Goal: Task Accomplishment & Management: Use online tool/utility

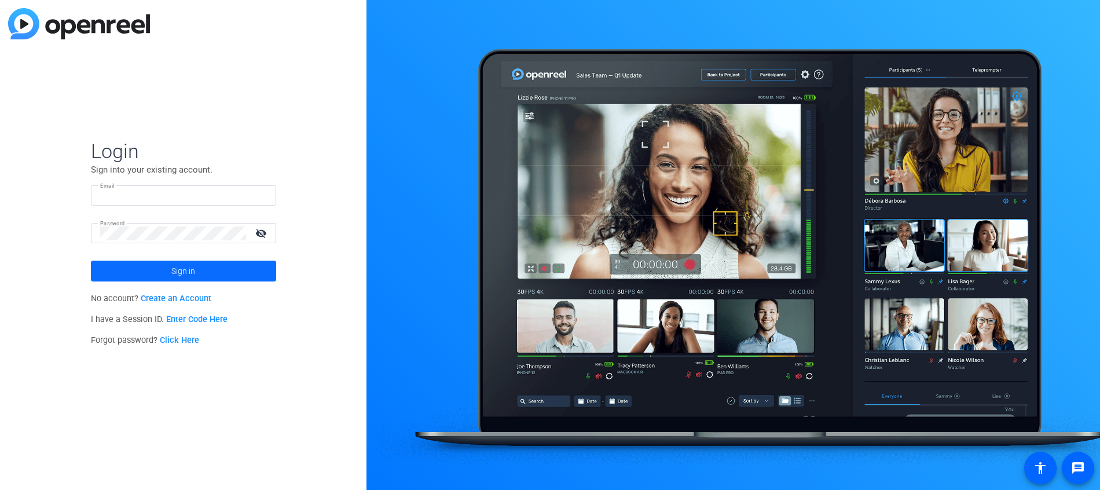
type input "[PERSON_NAME][EMAIL_ADDRESS][DOMAIN_NAME]"
click at [191, 274] on span "Sign in" at bounding box center [183, 271] width 24 height 29
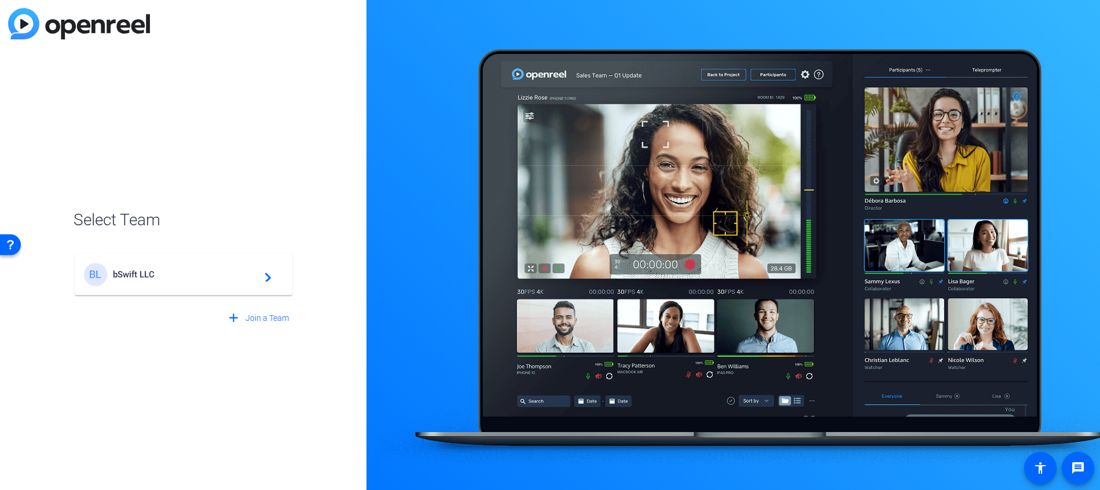
click at [193, 279] on div "BL bSwift LLC navigate_next" at bounding box center [183, 274] width 199 height 23
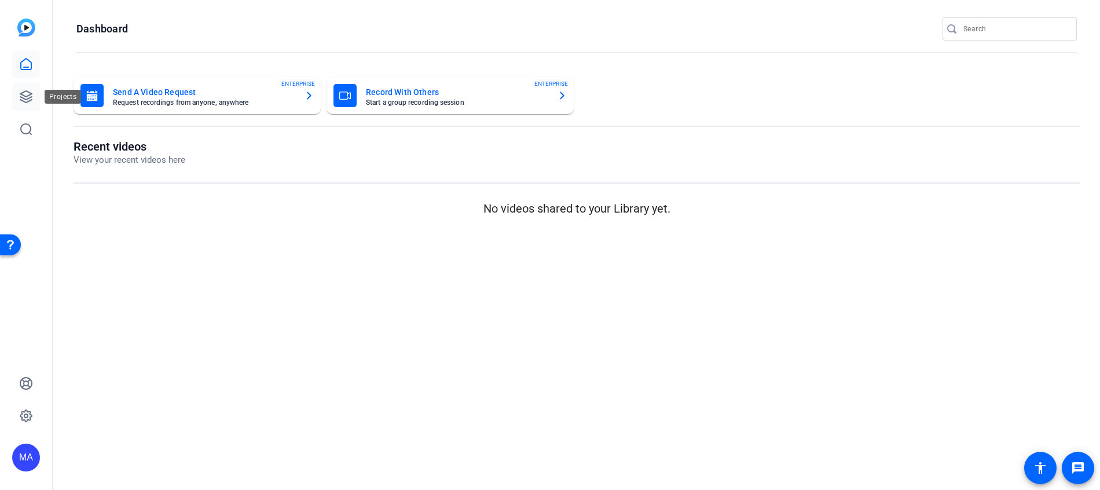
click at [24, 98] on icon at bounding box center [26, 97] width 12 height 12
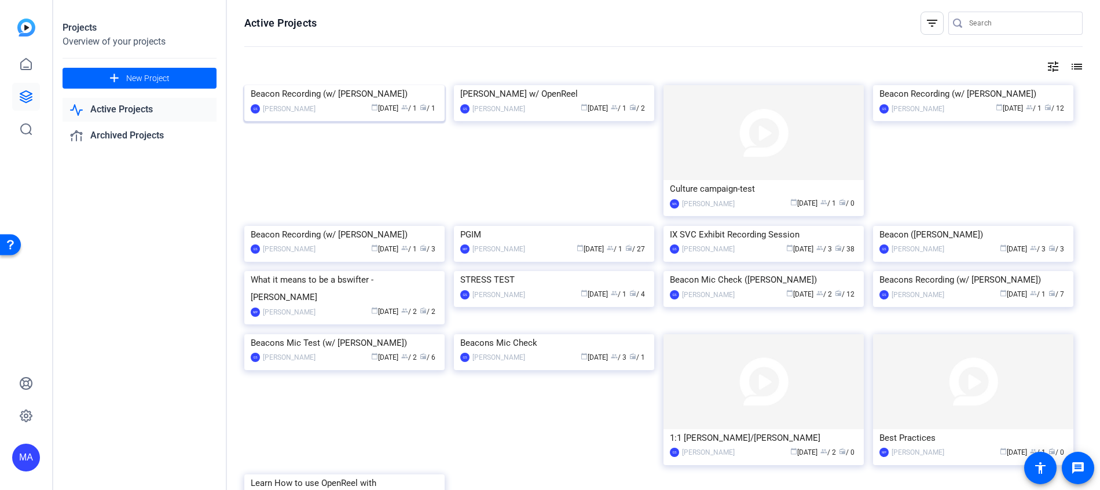
click at [295, 85] on img at bounding box center [344, 85] width 200 height 0
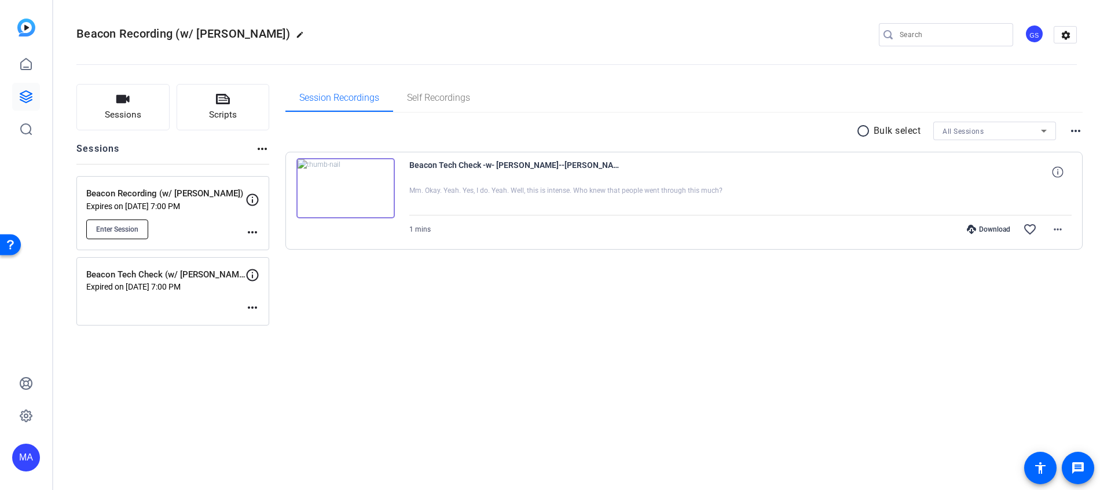
click at [107, 226] on span "Enter Session" at bounding box center [117, 229] width 42 height 9
click at [254, 229] on mat-icon "more_horiz" at bounding box center [253, 232] width 14 height 14
click at [456, 292] on div at bounding box center [550, 245] width 1100 height 490
click at [254, 202] on icon at bounding box center [253, 200] width 14 height 14
click at [463, 310] on div "Session Recordings Self Recordings radio_button_unchecked Bulk select All Sessi…" at bounding box center [685, 205] width 798 height 242
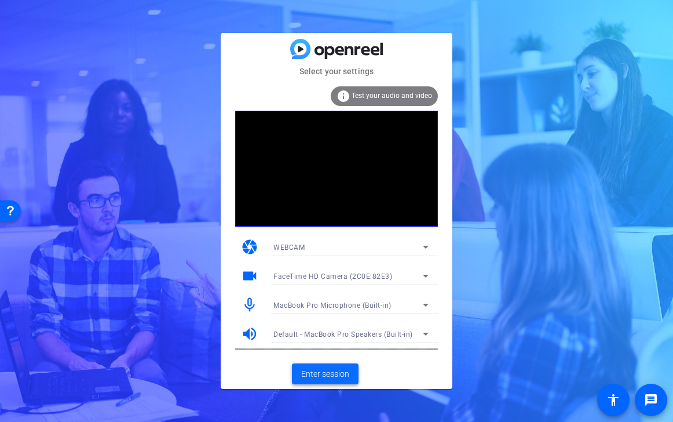
click at [323, 373] on span "Enter session" at bounding box center [325, 374] width 48 height 12
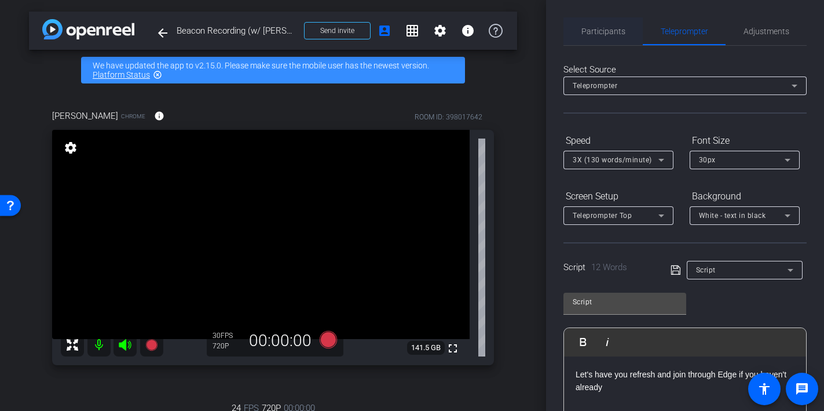
click at [605, 28] on span "Participants" at bounding box center [604, 31] width 44 height 8
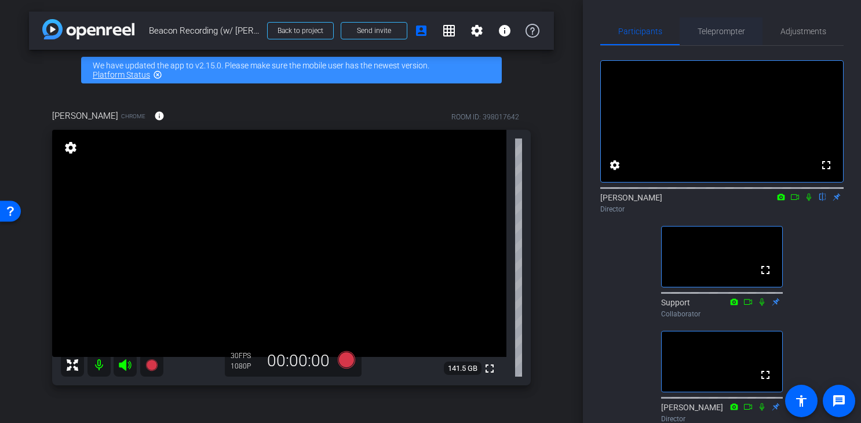
click at [726, 25] on span "Teleprompter" at bounding box center [720, 31] width 47 height 28
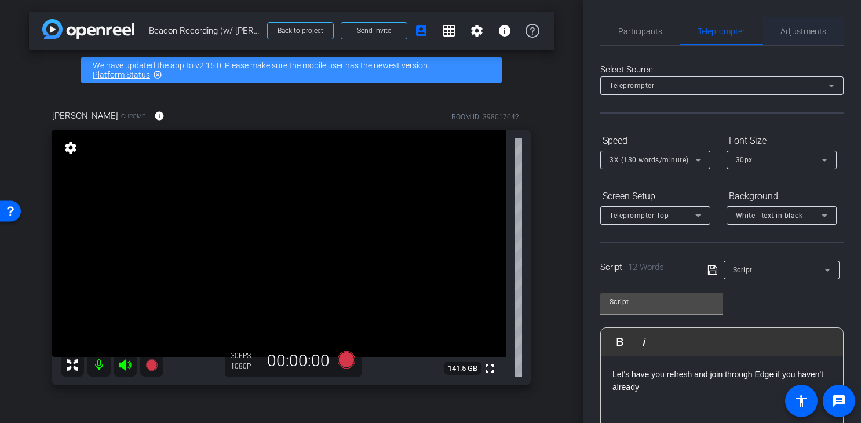
click at [811, 34] on span "Adjustments" at bounding box center [803, 31] width 46 height 8
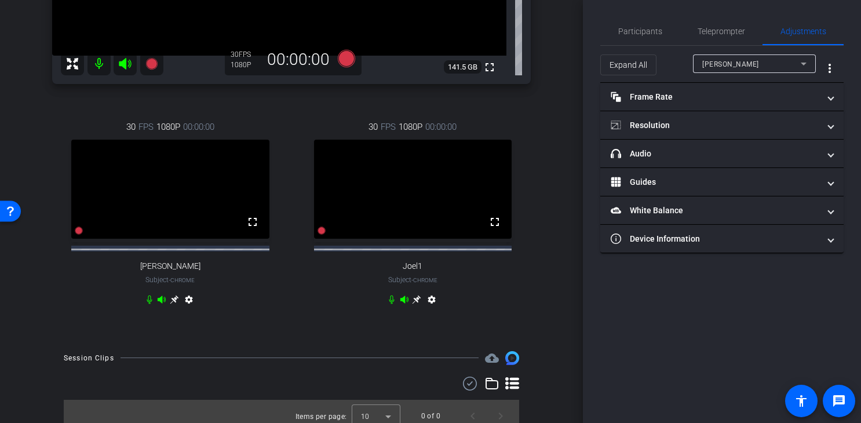
scroll to position [323, 0]
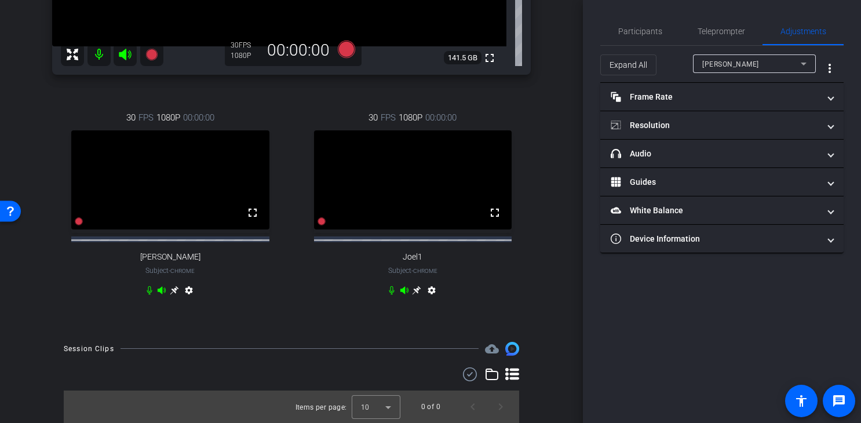
click at [431, 290] on mat-icon "settings" at bounding box center [432, 293] width 14 height 14
click at [697, 315] on div "Participants Teleprompter Adjustments settings [PERSON_NAME] flip Director Supp…" at bounding box center [722, 211] width 278 height 423
click at [626, 36] on span "Participants" at bounding box center [640, 31] width 44 height 28
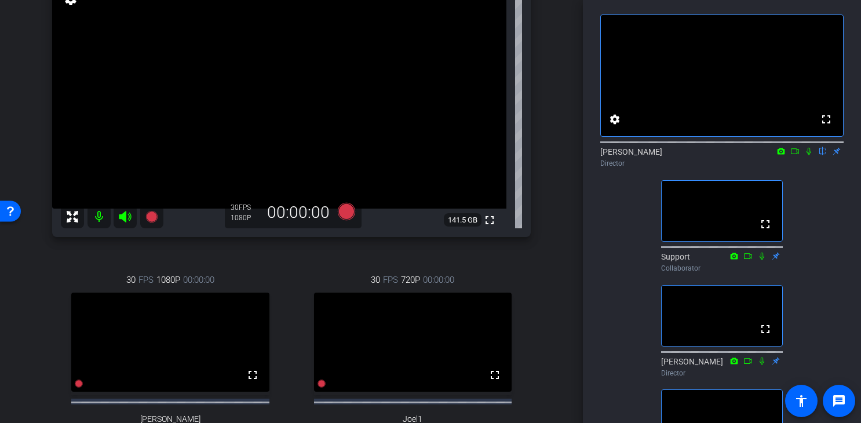
scroll to position [50, 0]
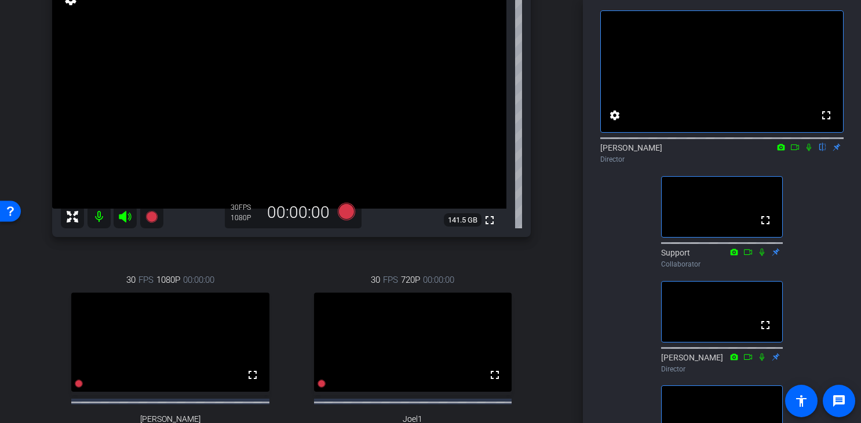
click at [807, 151] on icon at bounding box center [808, 147] width 9 height 8
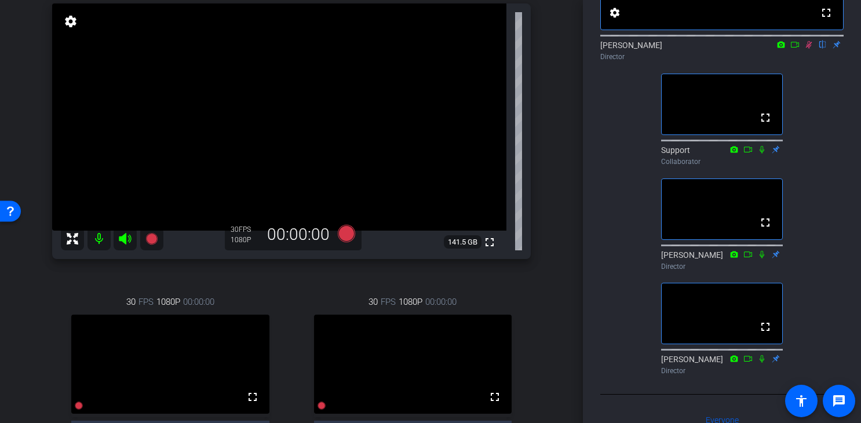
scroll to position [127, 0]
click at [807, 49] on icon at bounding box center [809, 45] width 6 height 8
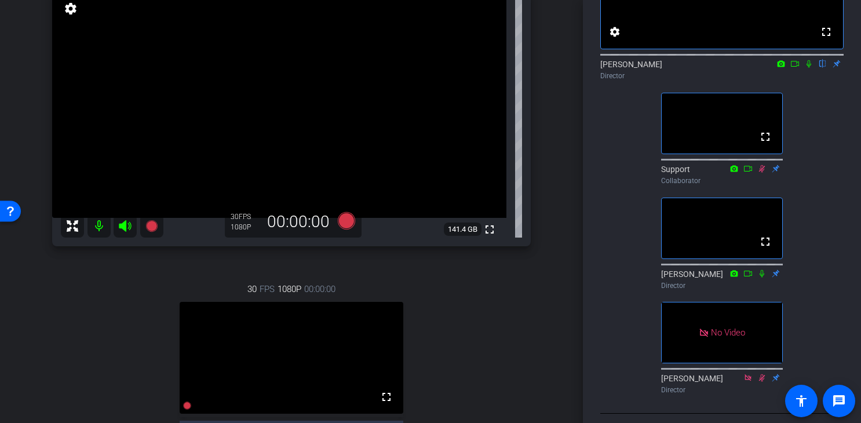
scroll to position [134, 0]
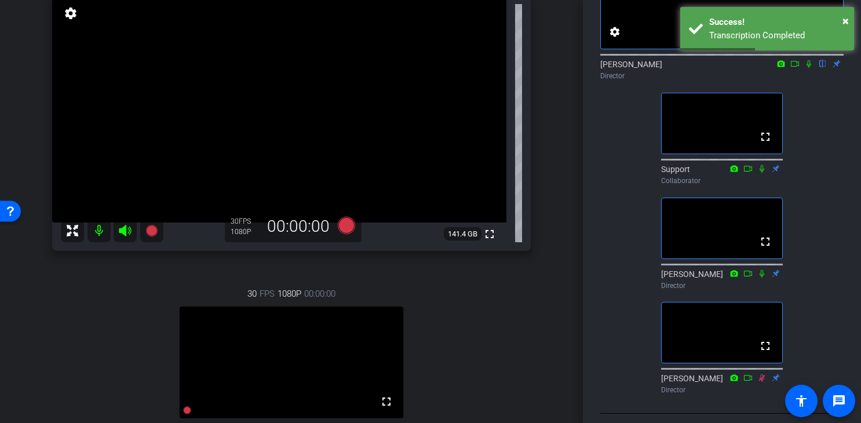
click at [818, 268] on div "fullscreen settings [PERSON_NAME] flip Director fullscreen Support Collaborator…" at bounding box center [721, 156] width 243 height 486
click at [845, 17] on span "×" at bounding box center [845, 21] width 6 height 14
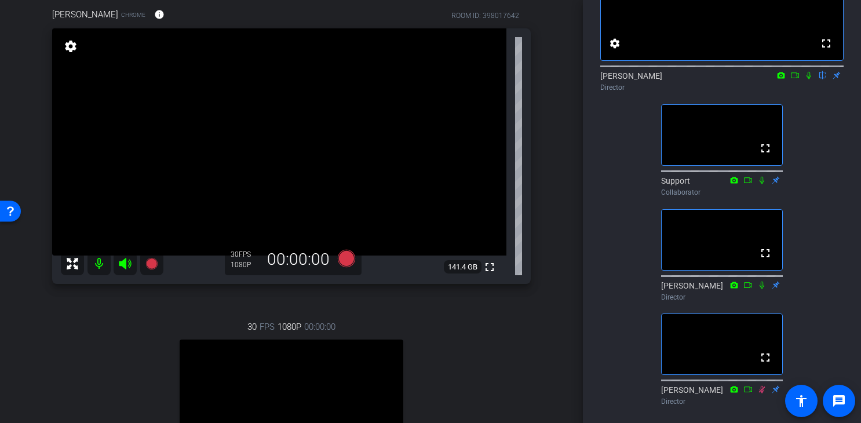
scroll to position [120, 0]
click at [837, 394] on mat-icon "message" at bounding box center [839, 401] width 14 height 14
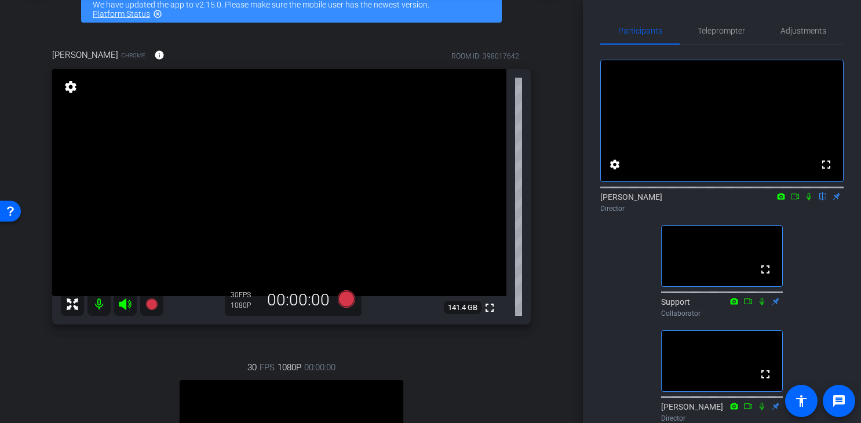
scroll to position [0, 0]
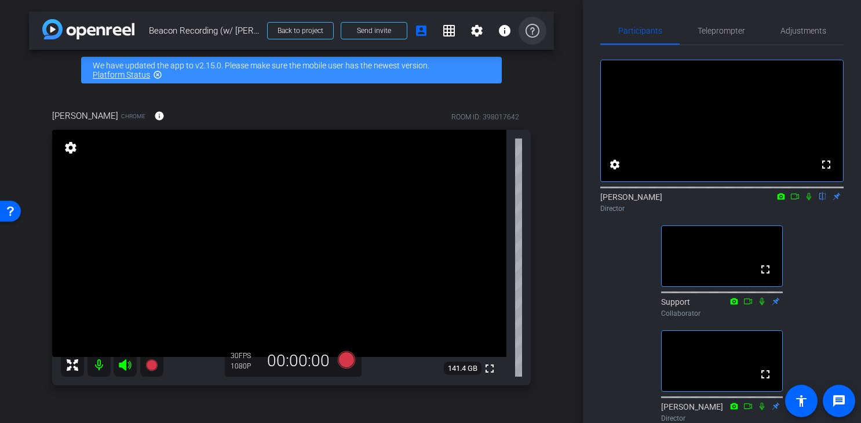
click at [540, 32] on span at bounding box center [532, 31] width 28 height 28
click at [496, 35] on span at bounding box center [505, 31] width 28 height 28
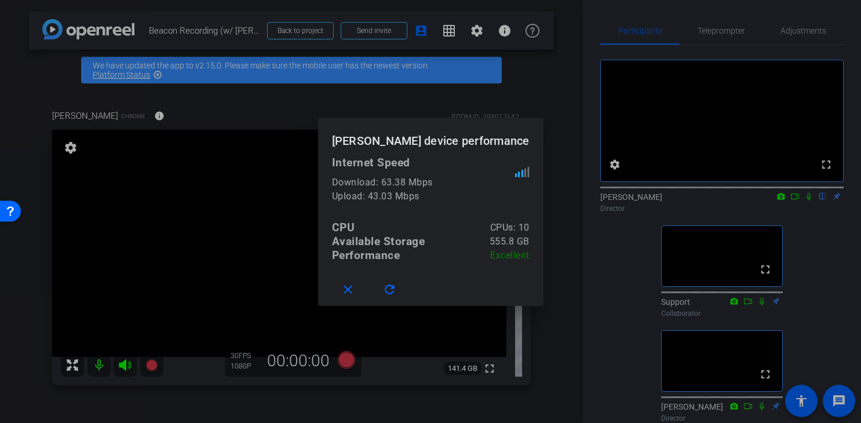
click at [550, 228] on div at bounding box center [430, 211] width 861 height 423
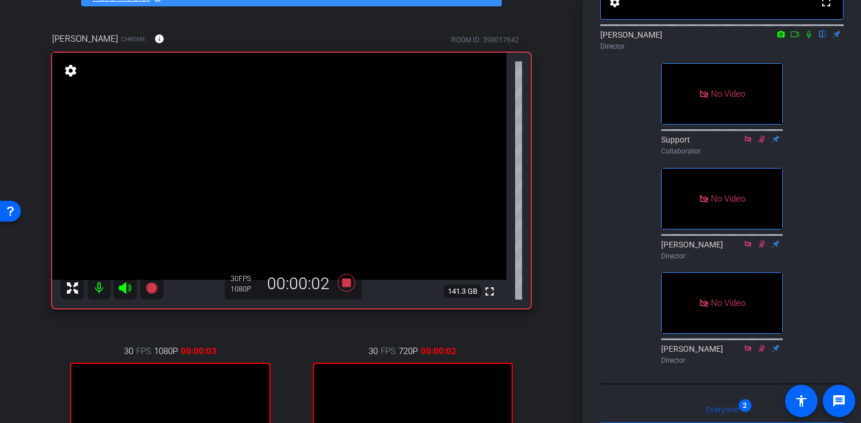
scroll to position [80, 0]
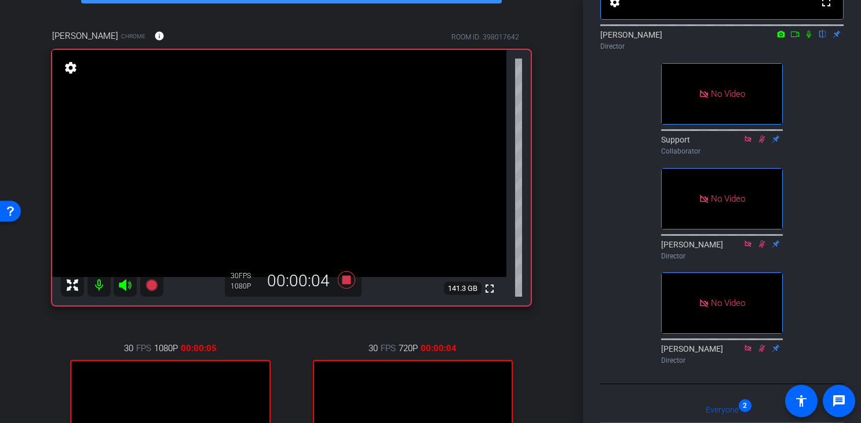
click at [795, 38] on icon at bounding box center [794, 34] width 9 height 8
click at [822, 38] on icon at bounding box center [822, 34] width 9 height 8
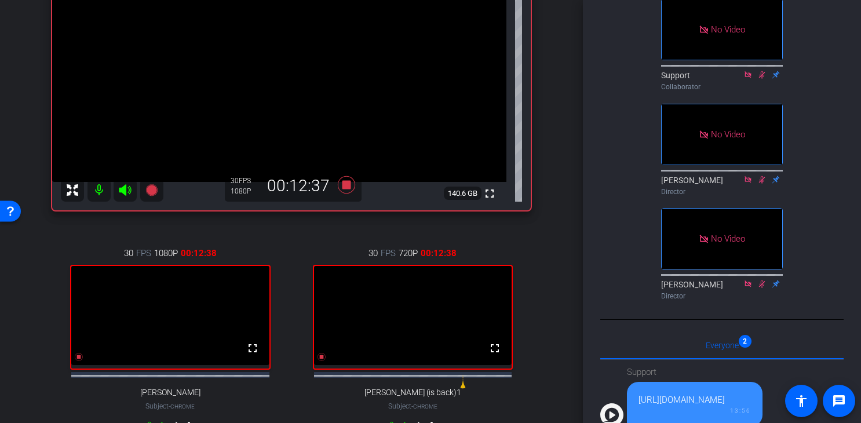
scroll to position [0, 0]
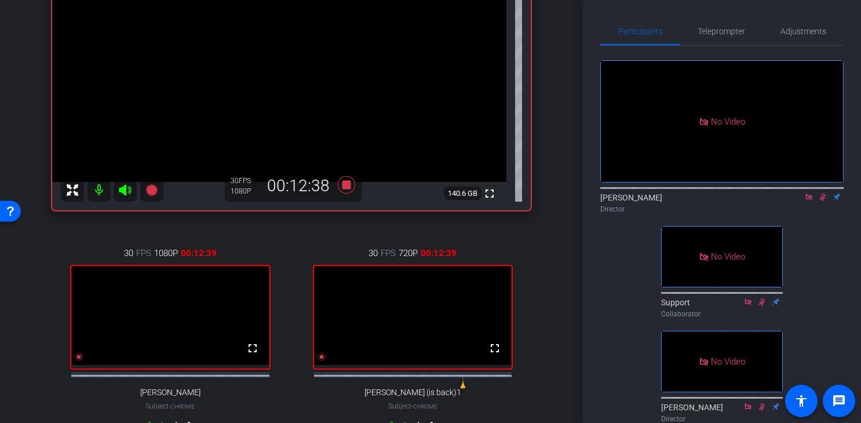
click at [810, 200] on icon at bounding box center [808, 196] width 6 height 6
click at [809, 201] on icon at bounding box center [809, 197] width 6 height 8
click at [811, 201] on icon at bounding box center [808, 197] width 9 height 8
click at [796, 201] on icon at bounding box center [794, 197] width 9 height 8
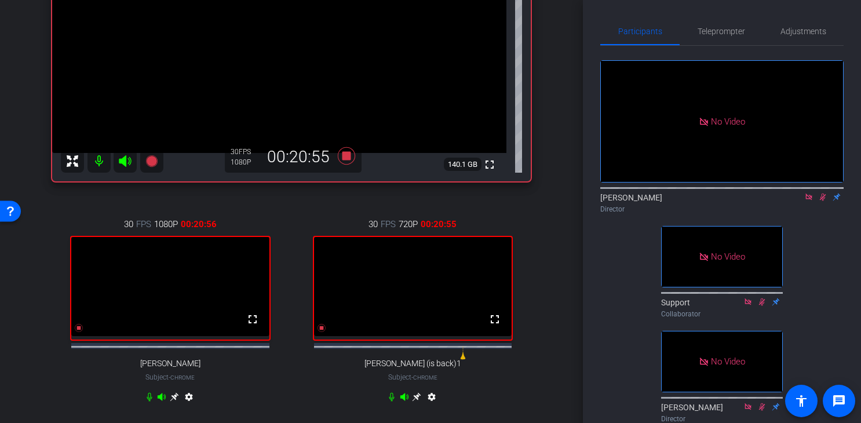
scroll to position [203, 0]
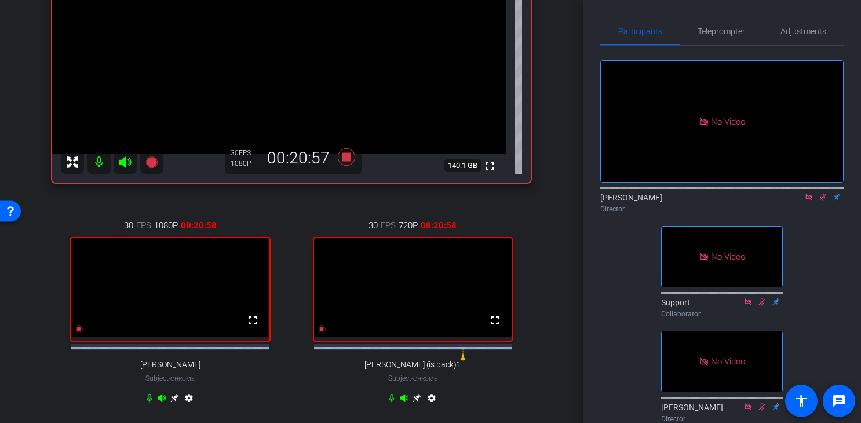
click at [829, 214] on div "Director" at bounding box center [721, 209] width 243 height 10
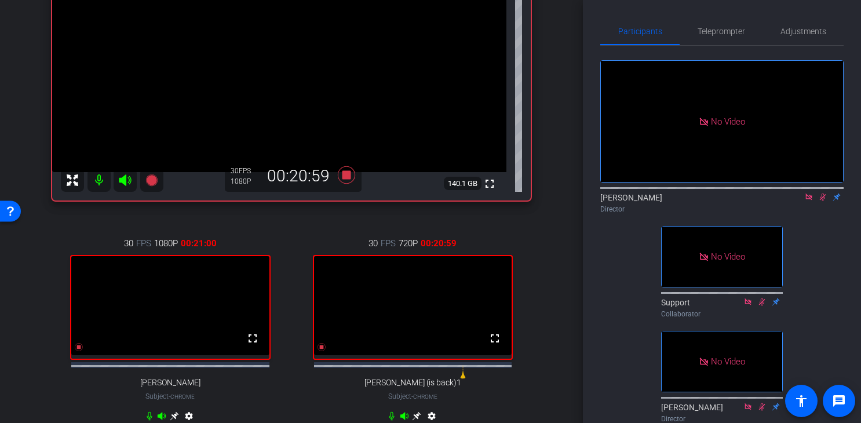
scroll to position [185, 0]
click at [809, 214] on div "Director" at bounding box center [721, 209] width 243 height 10
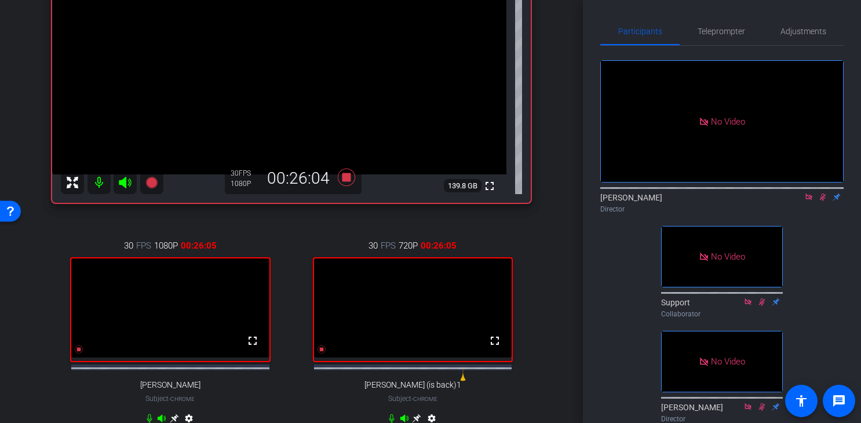
scroll to position [182, 0]
drag, startPoint x: 811, startPoint y: 220, endPoint x: 808, endPoint y: 213, distance: 7.8
click at [810, 214] on div "Director" at bounding box center [721, 209] width 243 height 10
click at [808, 201] on icon at bounding box center [808, 197] width 9 height 8
click at [812, 201] on icon at bounding box center [808, 197] width 9 height 8
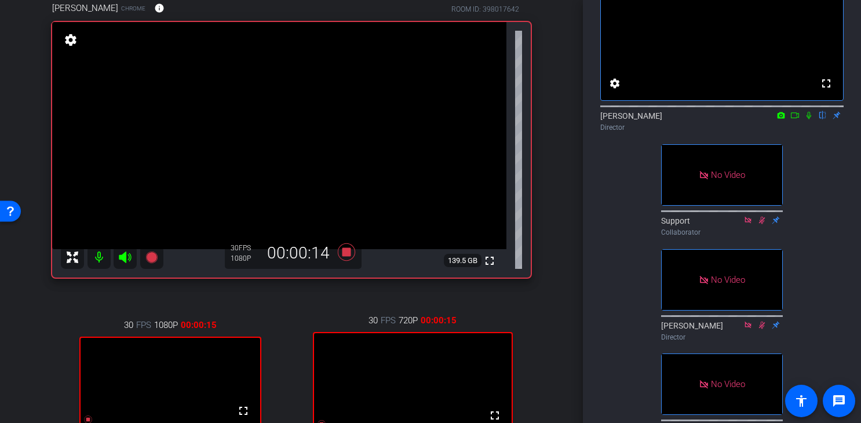
scroll to position [77, 0]
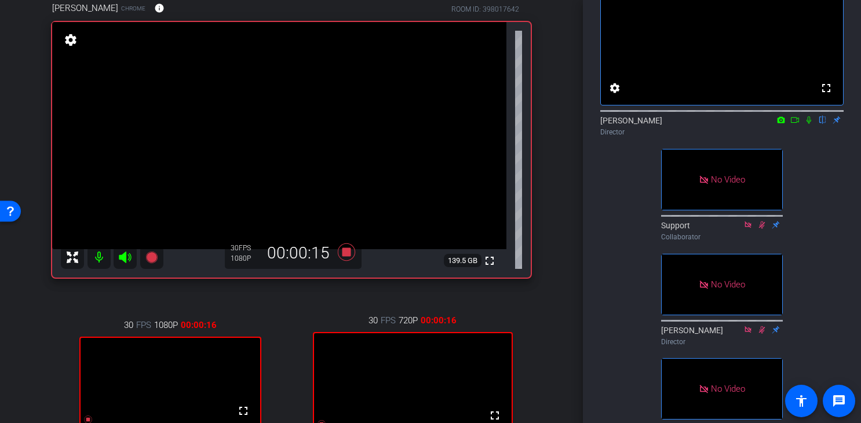
click at [797, 137] on div "Director" at bounding box center [721, 132] width 243 height 10
click at [797, 123] on icon at bounding box center [795, 120] width 8 height 6
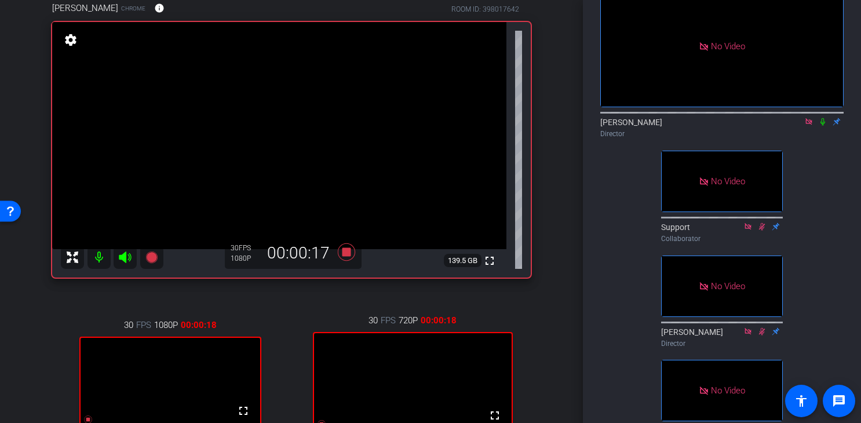
click at [823, 126] on icon at bounding box center [822, 122] width 9 height 8
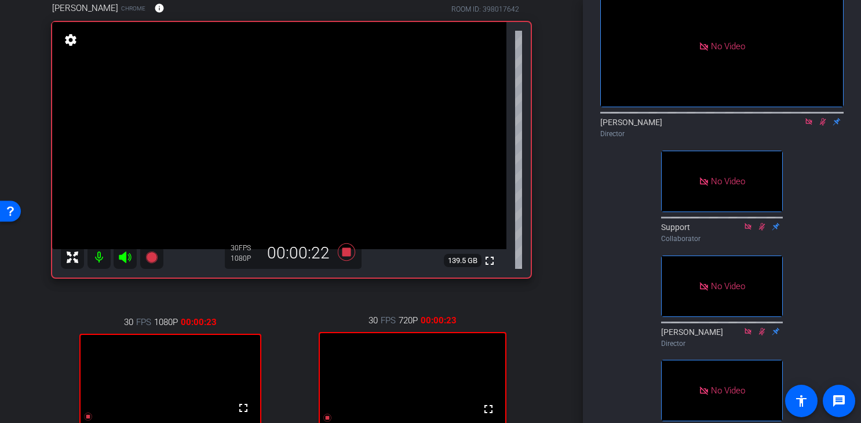
click at [821, 126] on icon at bounding box center [823, 122] width 6 height 8
click at [809, 125] on icon at bounding box center [808, 121] width 6 height 6
click at [808, 126] on icon at bounding box center [808, 122] width 5 height 8
click at [799, 127] on mat-icon at bounding box center [795, 121] width 14 height 10
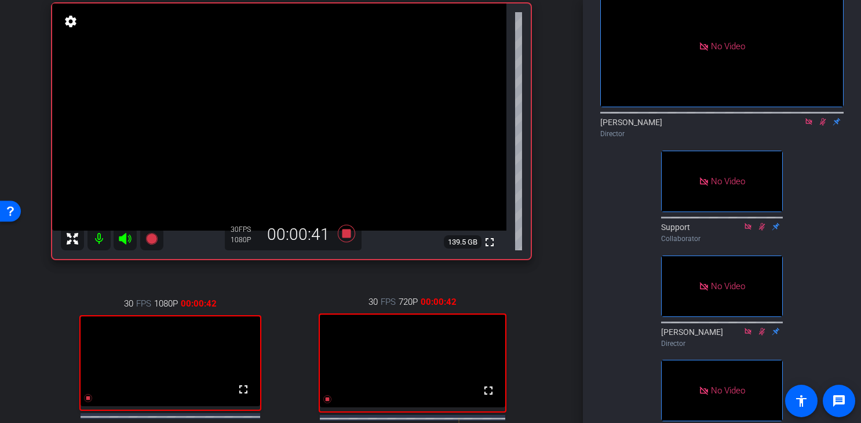
scroll to position [75, 0]
click at [810, 125] on icon at bounding box center [808, 122] width 6 height 6
click at [812, 126] on icon at bounding box center [808, 122] width 9 height 8
click at [796, 125] on icon at bounding box center [795, 122] width 8 height 6
click at [821, 126] on icon at bounding box center [822, 122] width 9 height 8
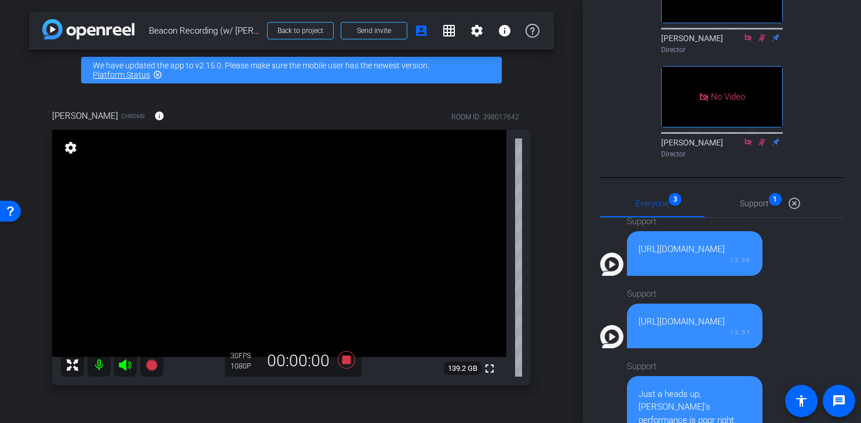
scroll to position [0, 0]
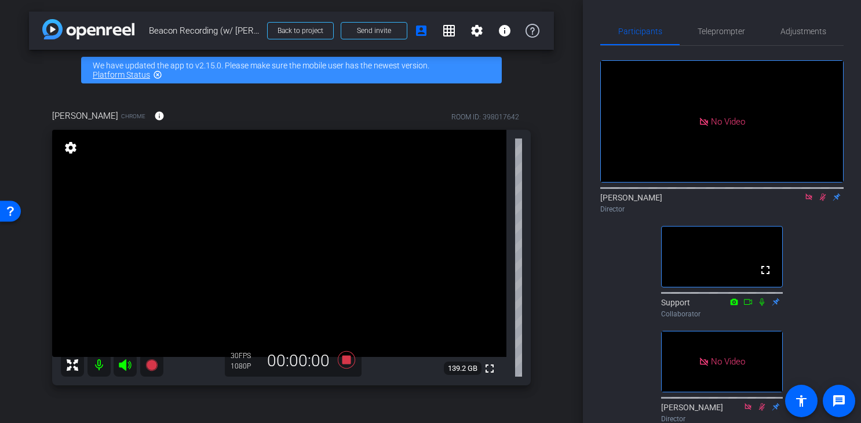
drag, startPoint x: 792, startPoint y: 231, endPoint x: 808, endPoint y: 205, distance: 29.9
click at [793, 218] on div "[PERSON_NAME] Director" at bounding box center [721, 199] width 243 height 35
click at [806, 200] on icon at bounding box center [808, 196] width 6 height 6
click at [809, 201] on icon at bounding box center [808, 197] width 9 height 8
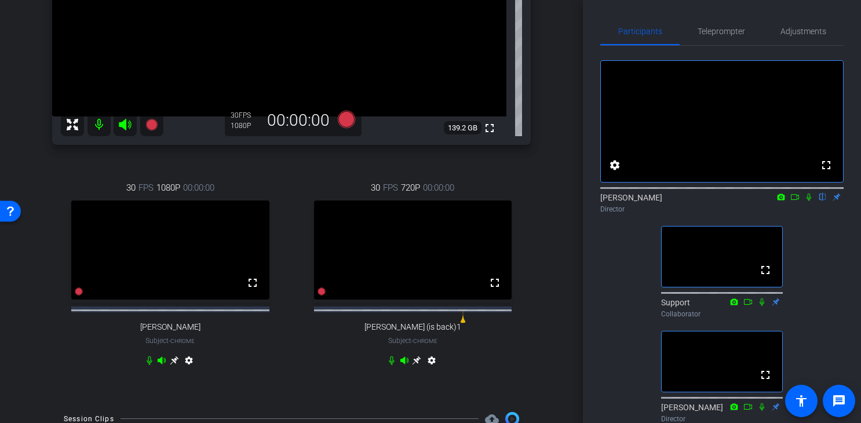
scroll to position [243, 0]
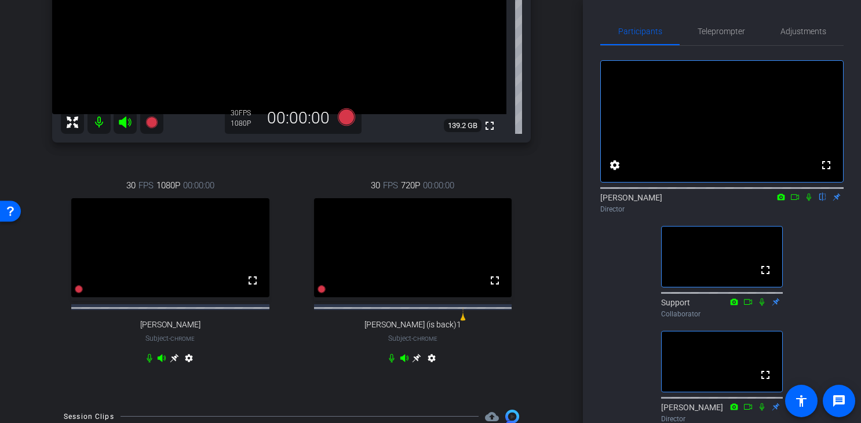
click at [807, 240] on div "fullscreen settings [PERSON_NAME] flip Director fullscreen Support Collaborator…" at bounding box center [721, 289] width 243 height 486
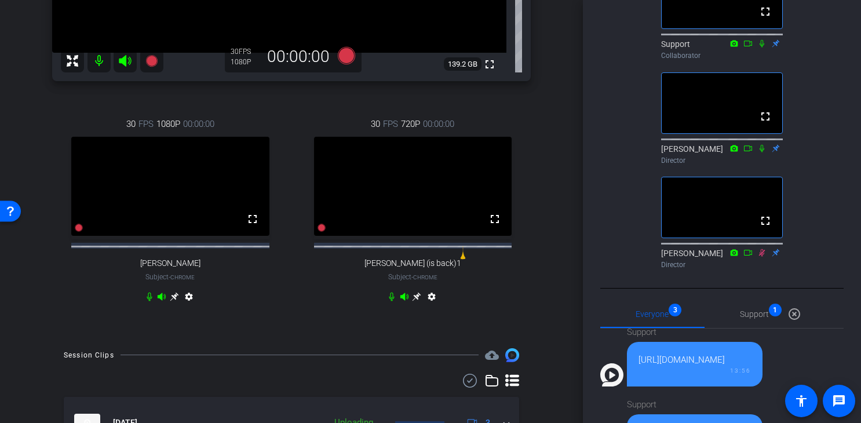
scroll to position [181, 0]
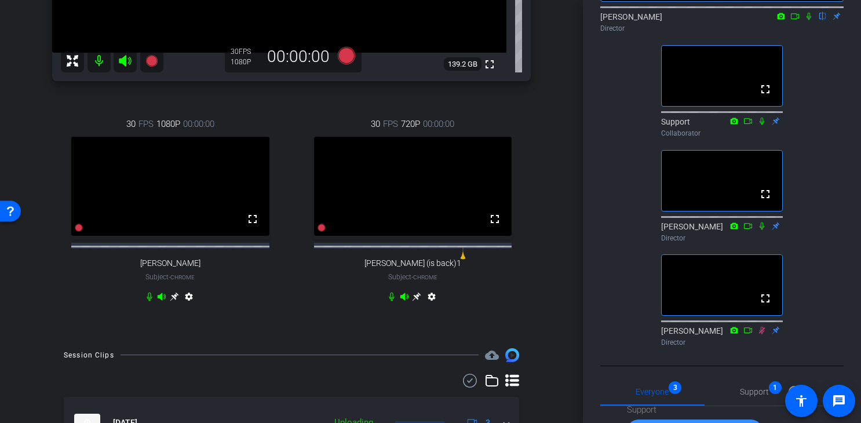
click at [785, 20] on icon at bounding box center [780, 16] width 9 height 8
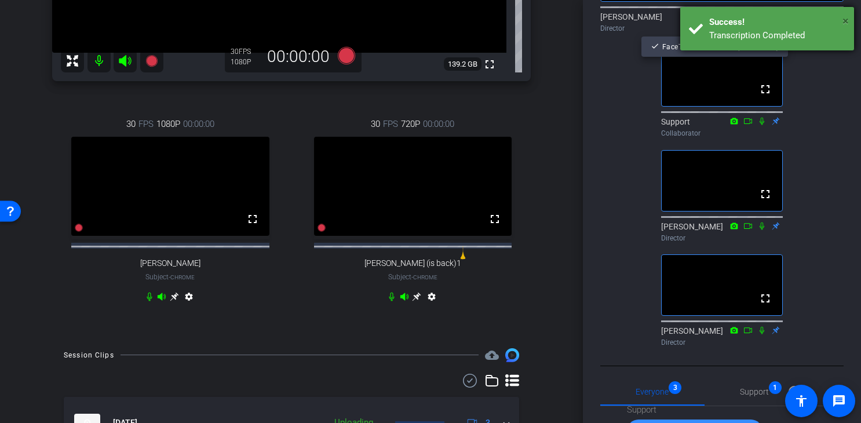
click at [843, 25] on span "×" at bounding box center [845, 21] width 6 height 14
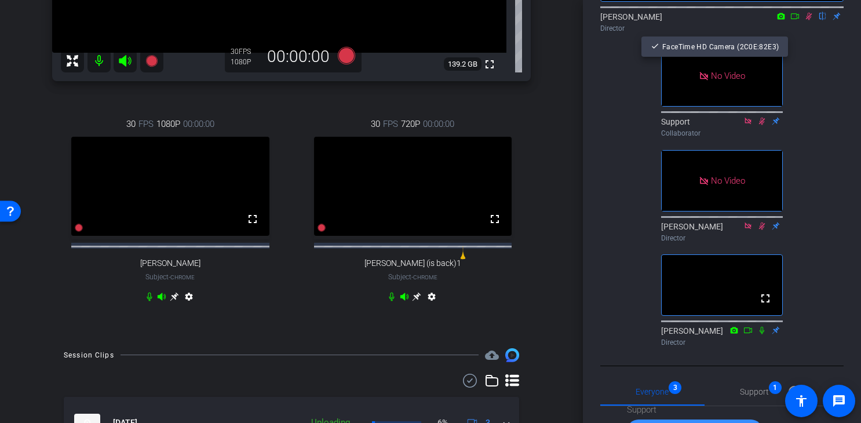
click at [796, 32] on div at bounding box center [430, 211] width 861 height 423
click at [794, 20] on icon at bounding box center [794, 16] width 9 height 8
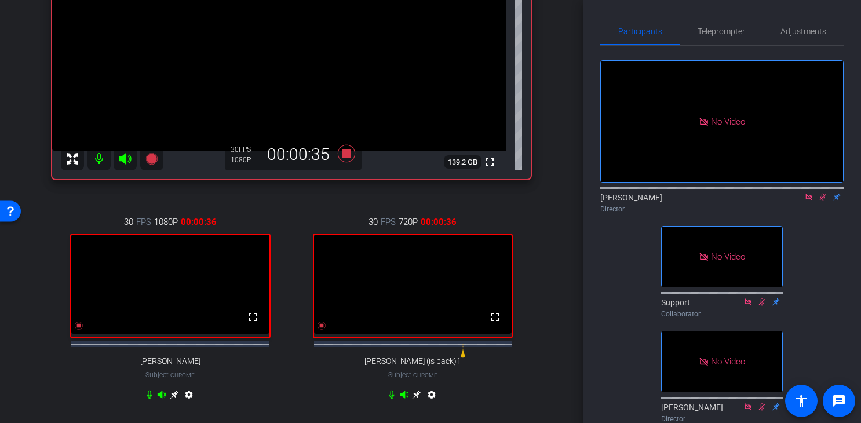
scroll to position [204, 0]
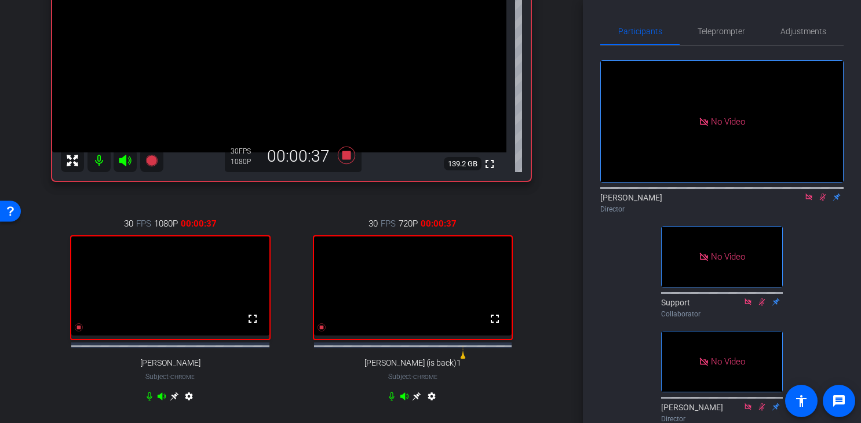
click at [806, 201] on icon at bounding box center [808, 197] width 9 height 8
click at [809, 201] on icon at bounding box center [808, 197] width 9 height 8
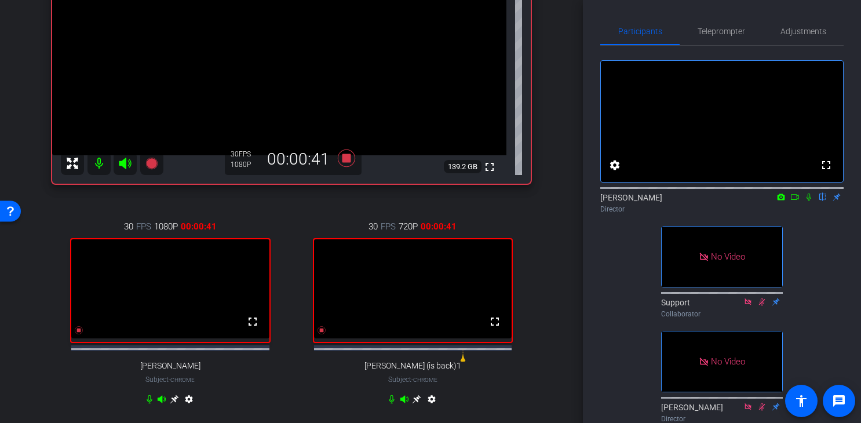
click at [808, 201] on icon at bounding box center [808, 197] width 9 height 8
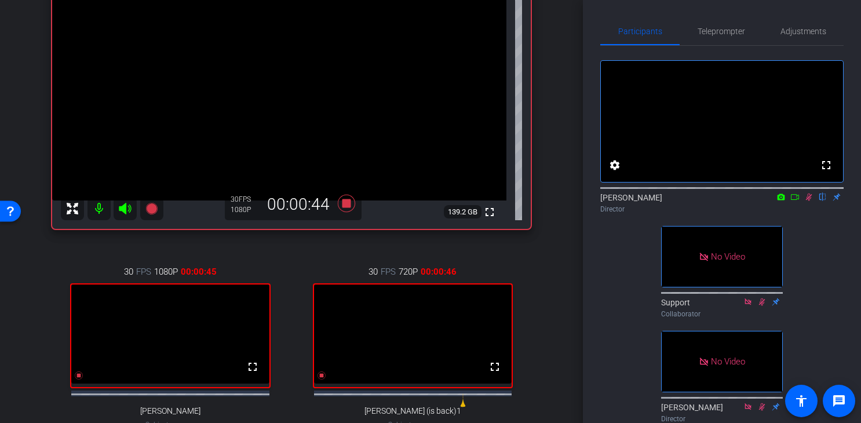
scroll to position [160, 0]
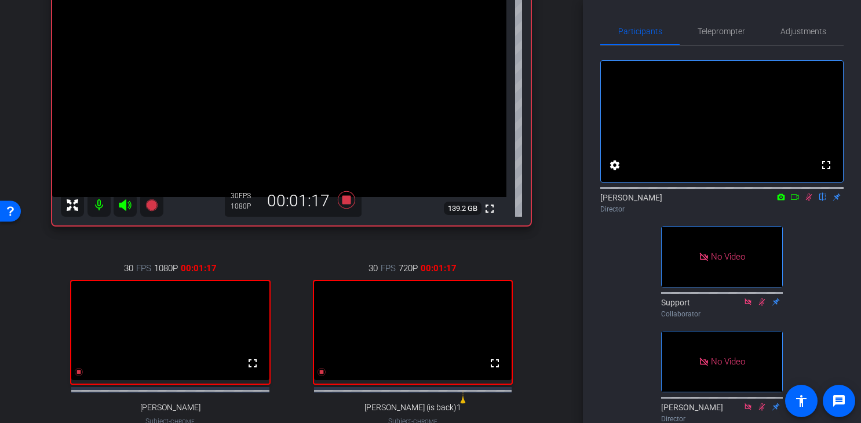
click at [811, 214] on div "Director" at bounding box center [721, 209] width 243 height 10
click at [809, 201] on icon at bounding box center [809, 197] width 6 height 8
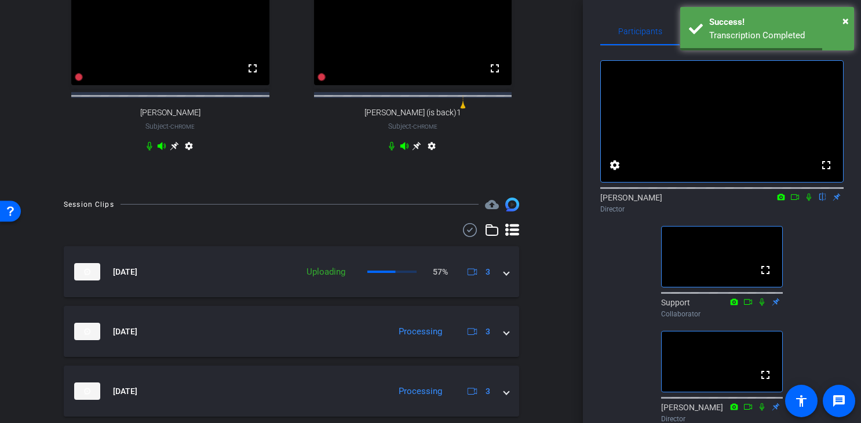
scroll to position [486, 0]
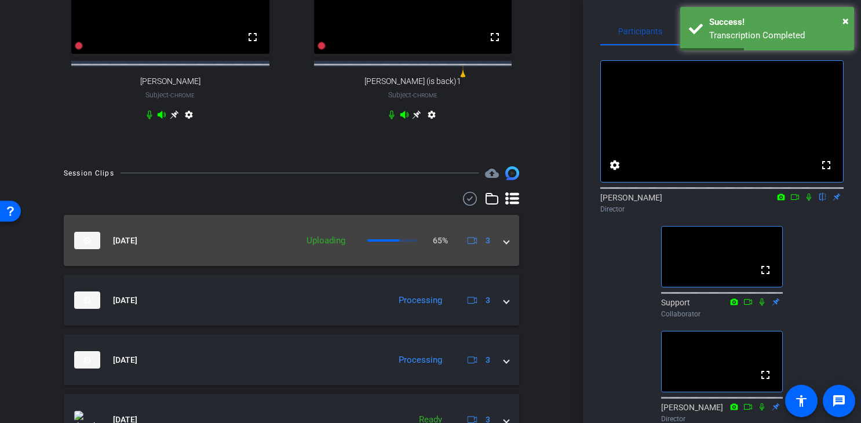
click at [509, 257] on mat-expansion-panel-header "[DATE] Uploading 65% 3" at bounding box center [291, 240] width 455 height 51
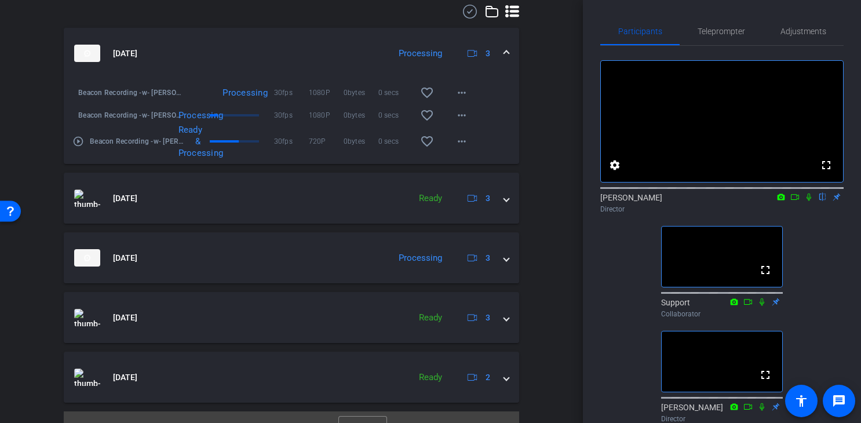
scroll to position [706, 0]
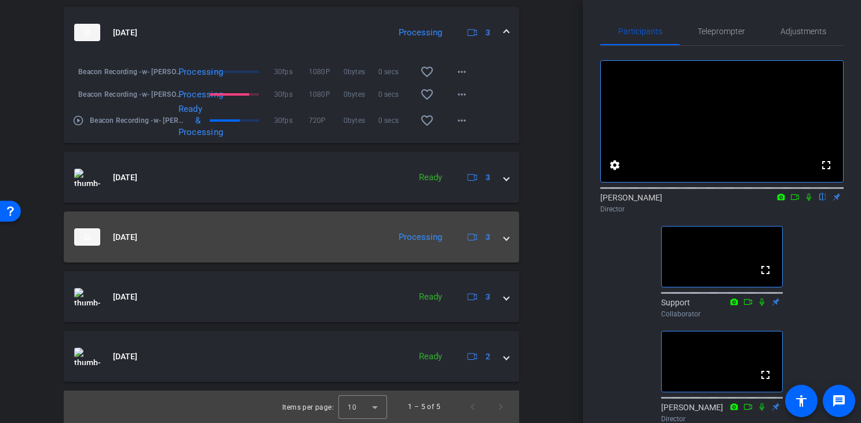
click at [507, 240] on span at bounding box center [506, 237] width 5 height 12
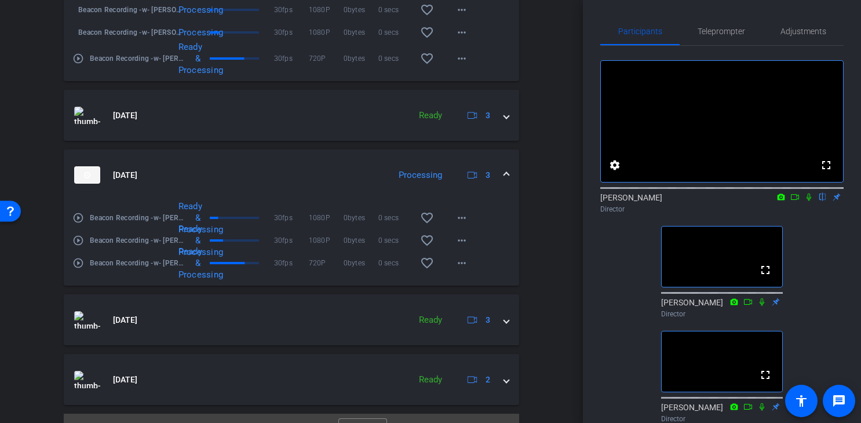
scroll to position [791, 0]
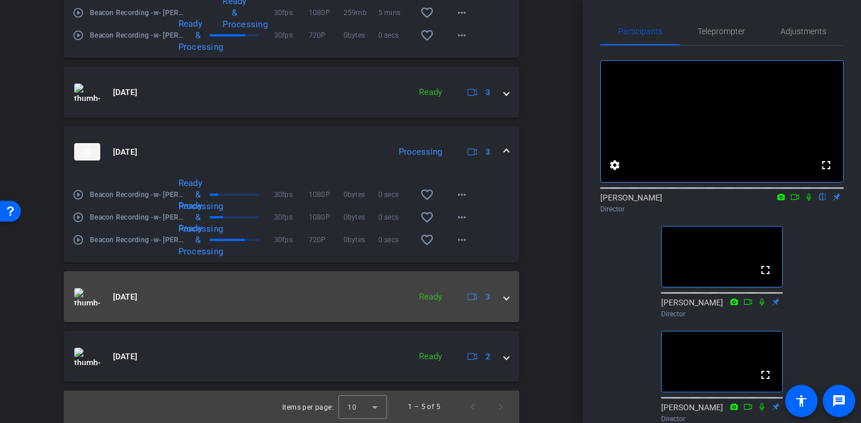
click at [504, 298] on span at bounding box center [506, 297] width 5 height 12
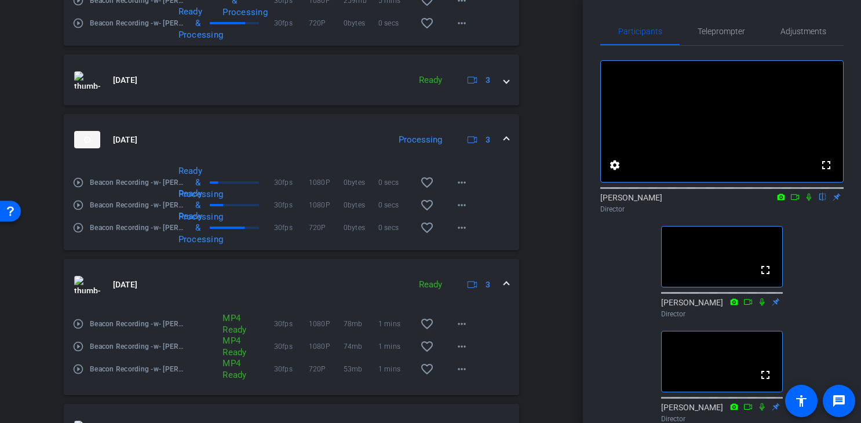
scroll to position [876, 0]
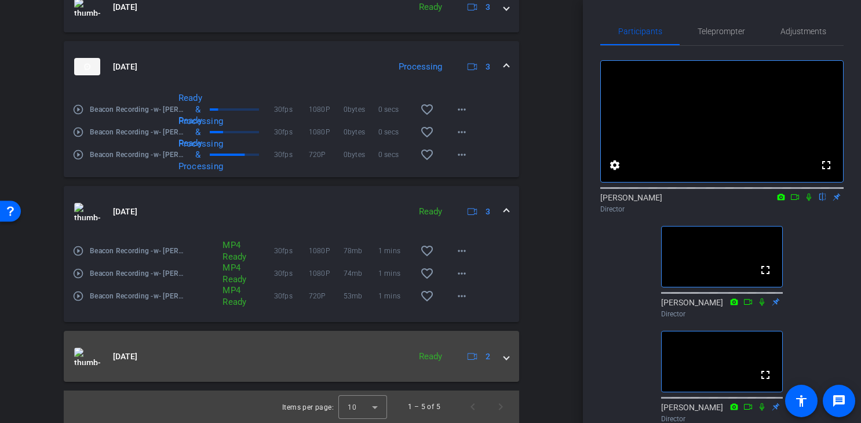
click at [504, 364] on mat-expansion-panel-header "[DATE] Ready 2" at bounding box center [291, 356] width 455 height 51
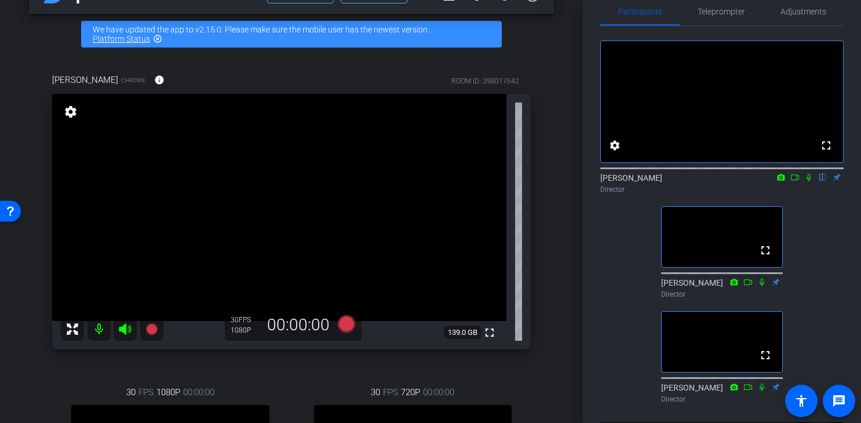
scroll to position [0, 0]
